Goal: Task Accomplishment & Management: Understand process/instructions

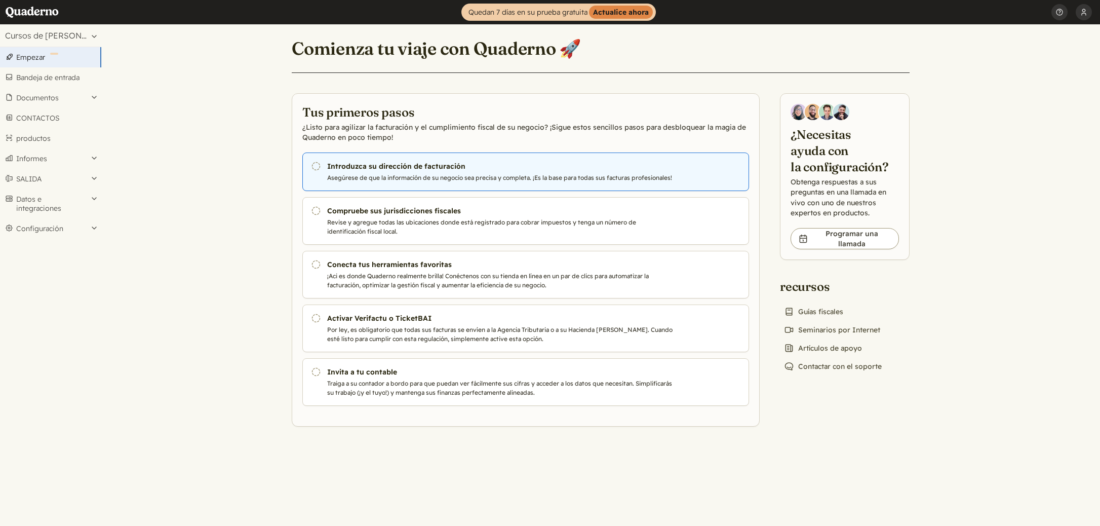
click at [426, 167] on h3 "Introduzca su dirección de facturación" at bounding box center [499, 166] width 345 height 10
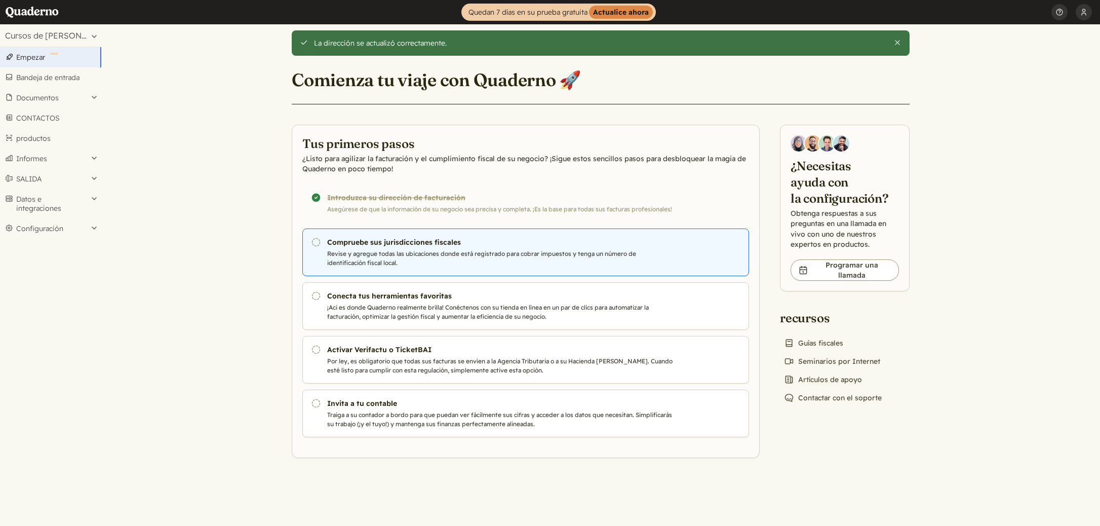
click at [432, 247] on link "Pending Compruebe sus jurisdicciones fiscales Revise y agregue todas las ubicac…" at bounding box center [525, 252] width 447 height 48
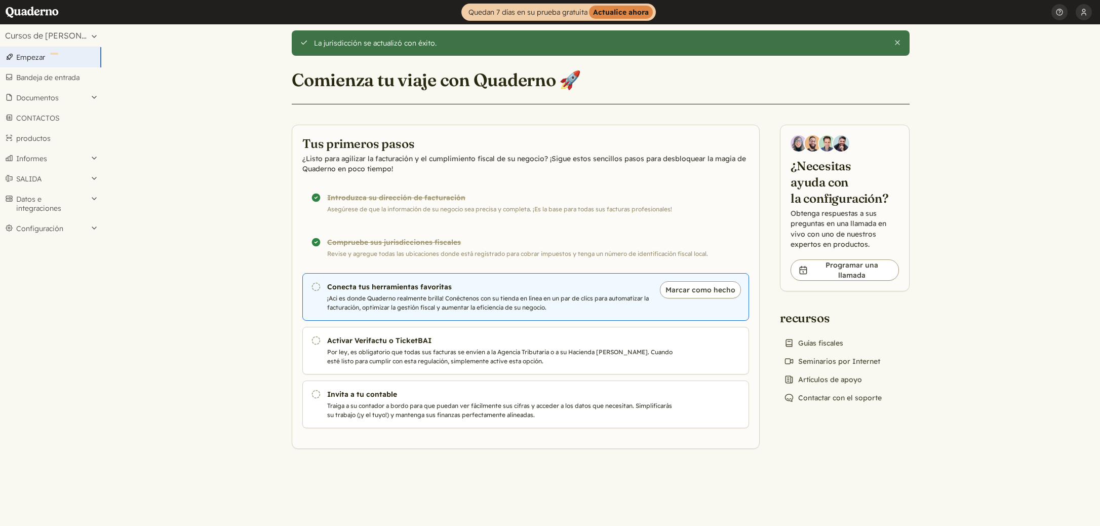
click at [431, 293] on link "Pending Conecta tus herramientas favoritas ¡Aci es donde Quaderno realmente bri…" at bounding box center [525, 297] width 447 height 48
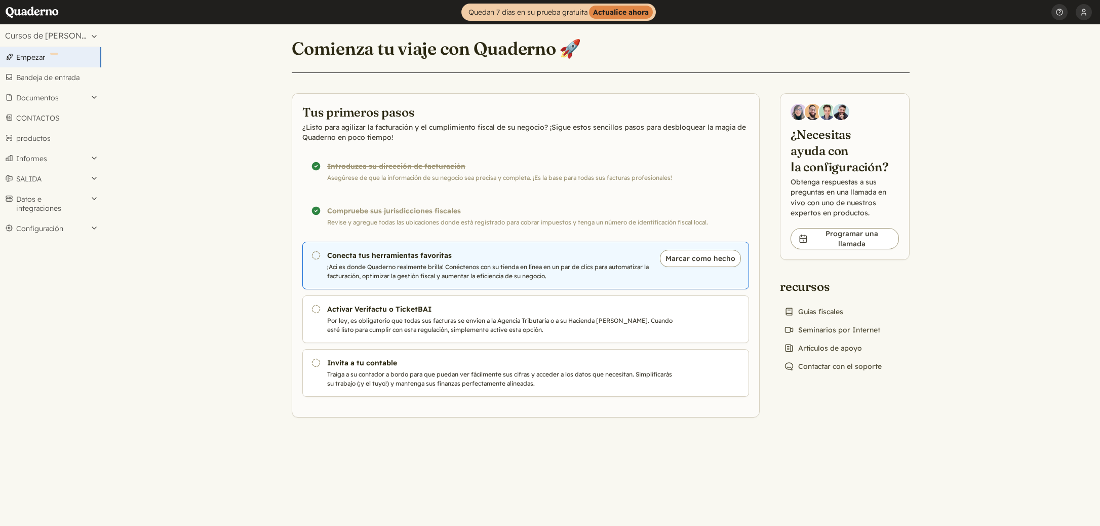
click at [459, 275] on p "¡Aci es donde Quaderno realmente brilla! Conéctenos con su tienda en línea en u…" at bounding box center [499, 271] width 345 height 18
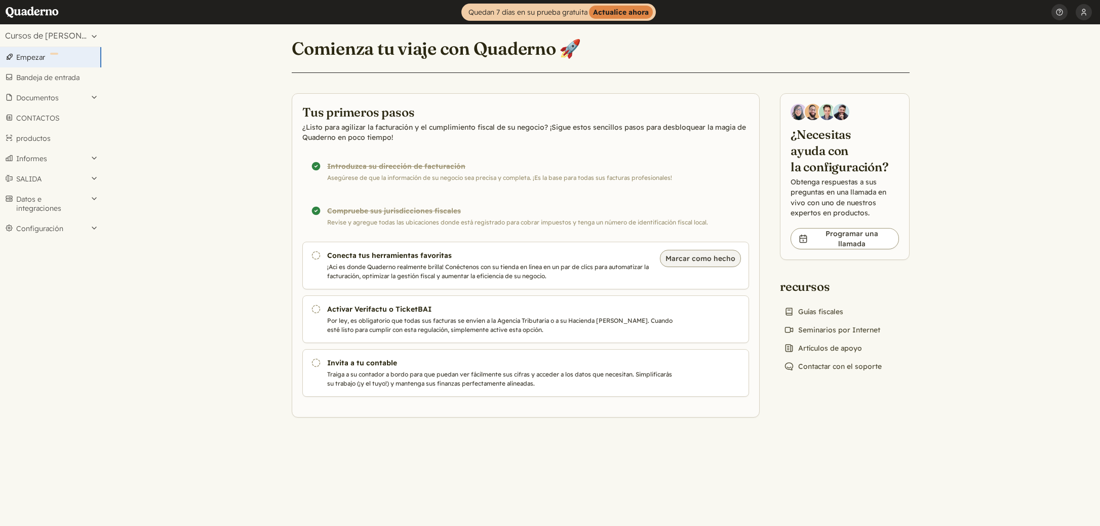
click at [706, 262] on button "Marcar como hecho" at bounding box center [700, 258] width 81 height 17
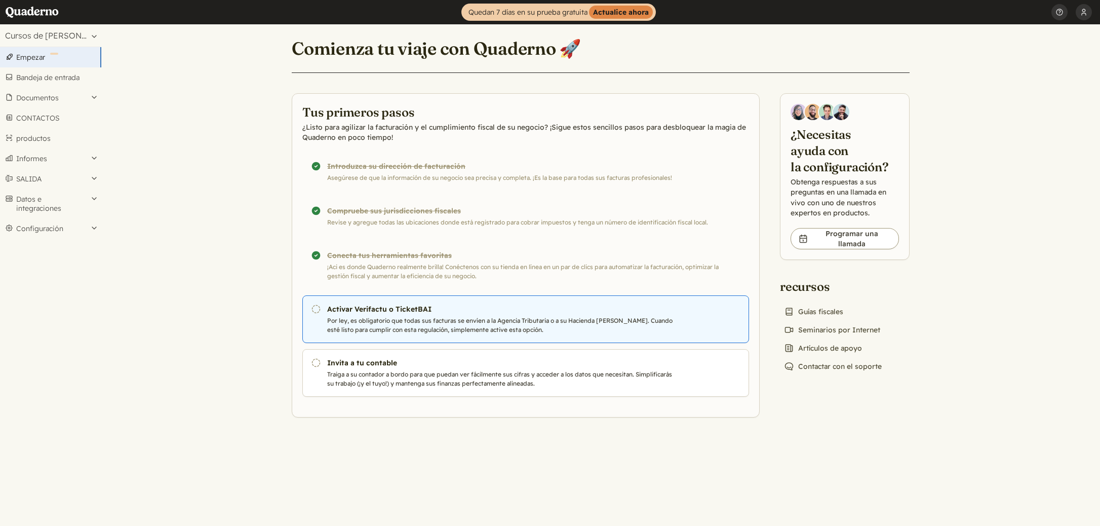
click at [482, 315] on link "Pending Activar Verifactu o TicketBAI Por ley, es obligatorio que todas sus fac…" at bounding box center [525, 319] width 447 height 48
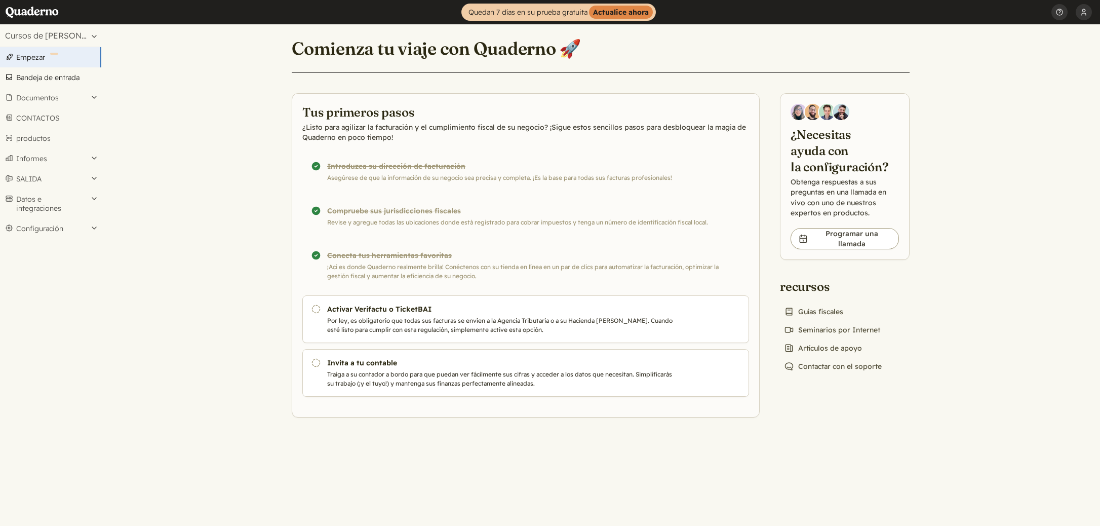
click at [64, 79] on link "Bandeja de entrada" at bounding box center [50, 77] width 101 height 20
click at [49, 79] on link "Bandeja de entrada" at bounding box center [50, 77] width 101 height 20
click at [41, 231] on button "Configuración" at bounding box center [50, 228] width 101 height 20
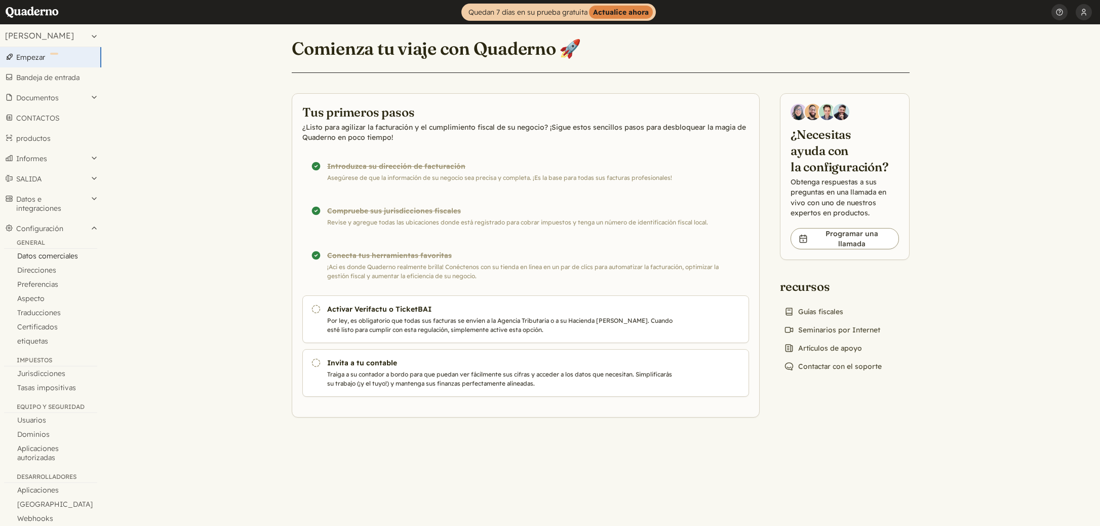
click at [49, 255] on link "Datos comerciales" at bounding box center [50, 256] width 101 height 14
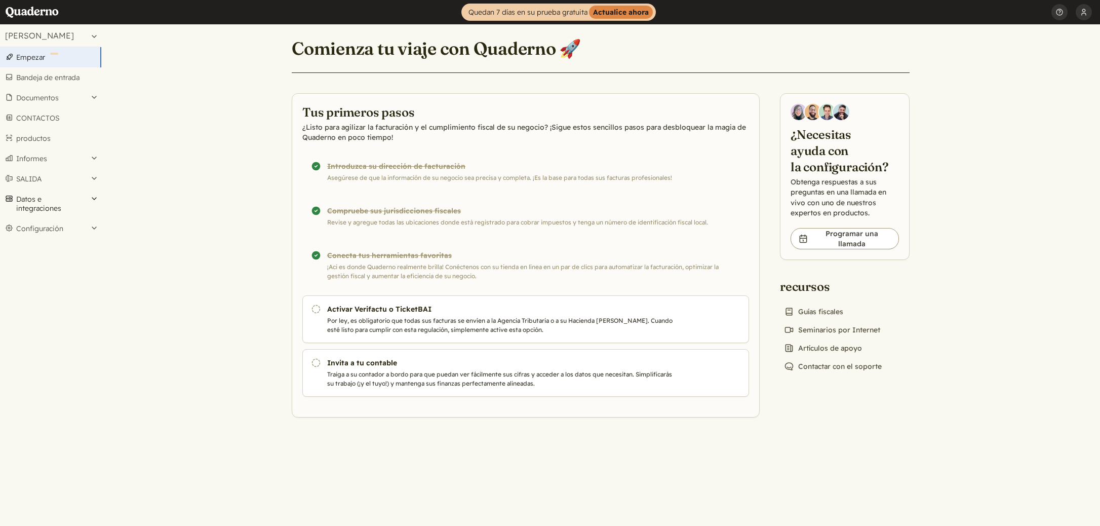
click at [93, 199] on button "Datos e integraciones" at bounding box center [50, 203] width 101 height 29
click at [58, 225] on link "Integraciones" at bounding box center [50, 225] width 101 height 14
